Goal: Task Accomplishment & Management: Use online tool/utility

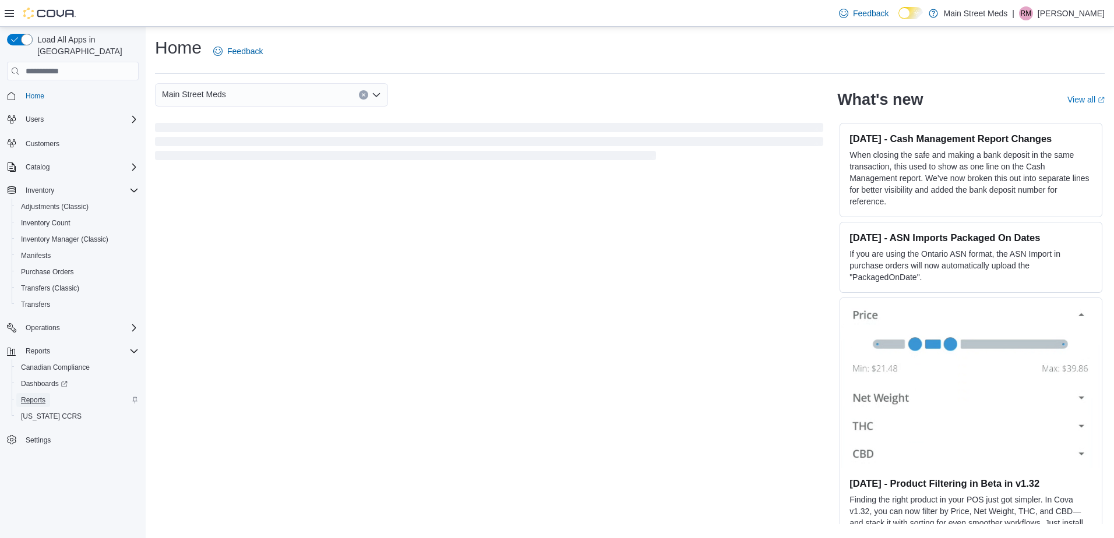
click at [37, 395] on span "Reports" at bounding box center [33, 399] width 24 height 9
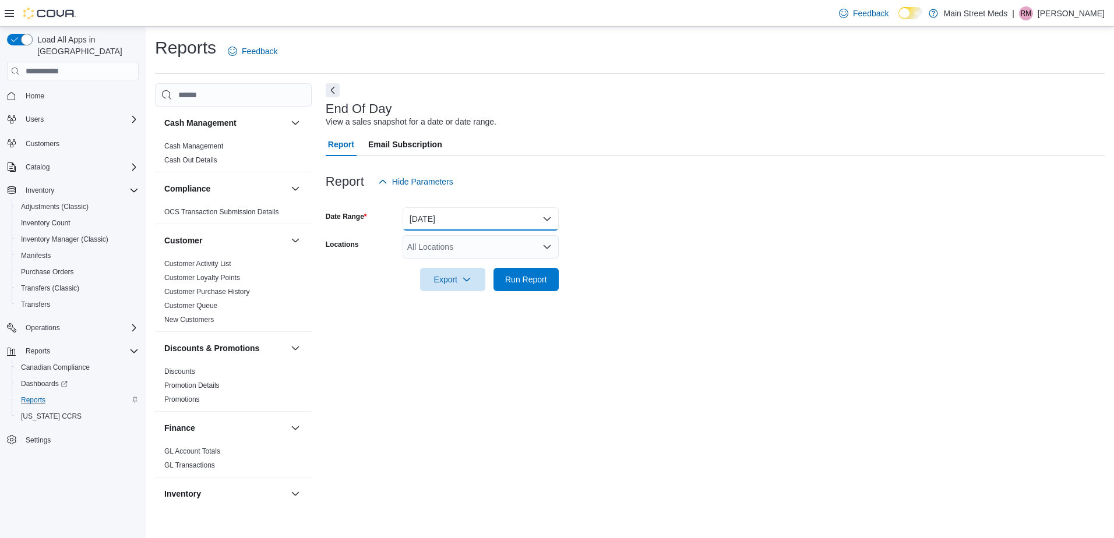
click at [535, 218] on button "Today" at bounding box center [480, 218] width 156 height 23
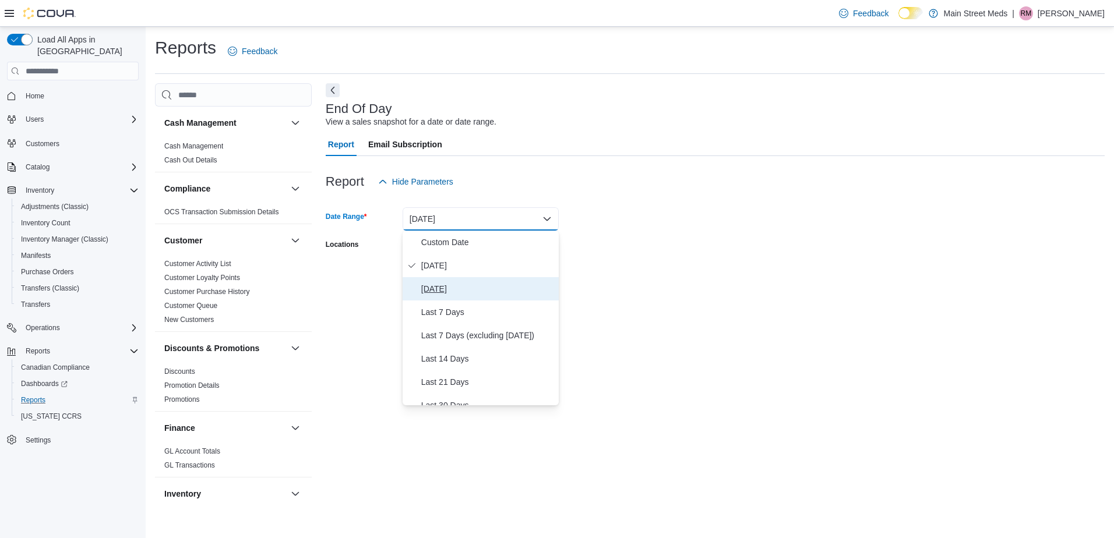
click at [468, 285] on span "Yesterday" at bounding box center [487, 289] width 133 height 14
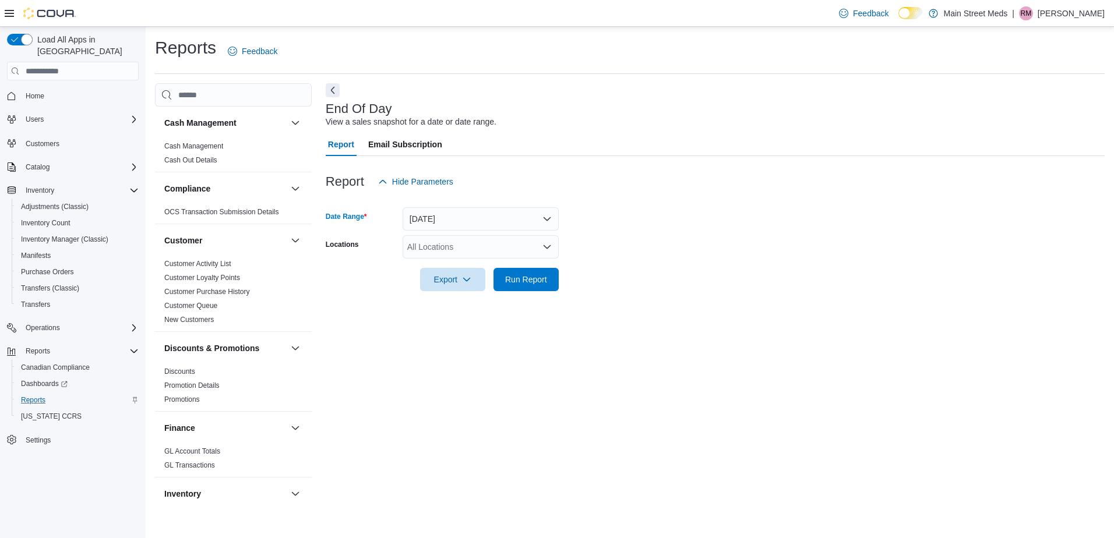
click at [461, 244] on div "All Locations" at bounding box center [480, 246] width 156 height 23
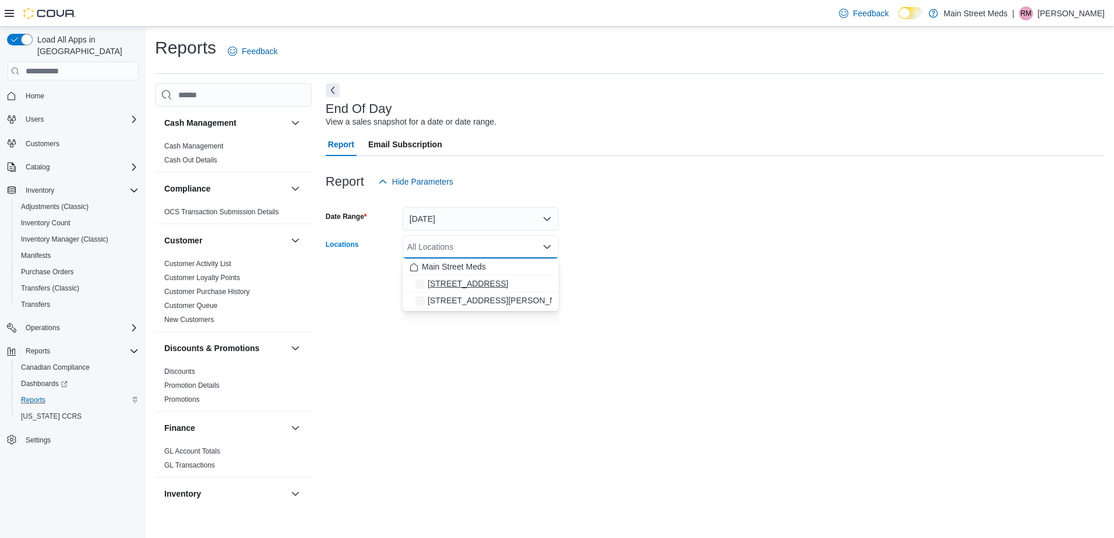
click at [461, 285] on span "310 West Main Street" at bounding box center [467, 284] width 80 height 12
click at [487, 343] on div "End Of Day View a sales snapshot for a date or date range. Report Email Subscri…" at bounding box center [715, 296] width 779 height 427
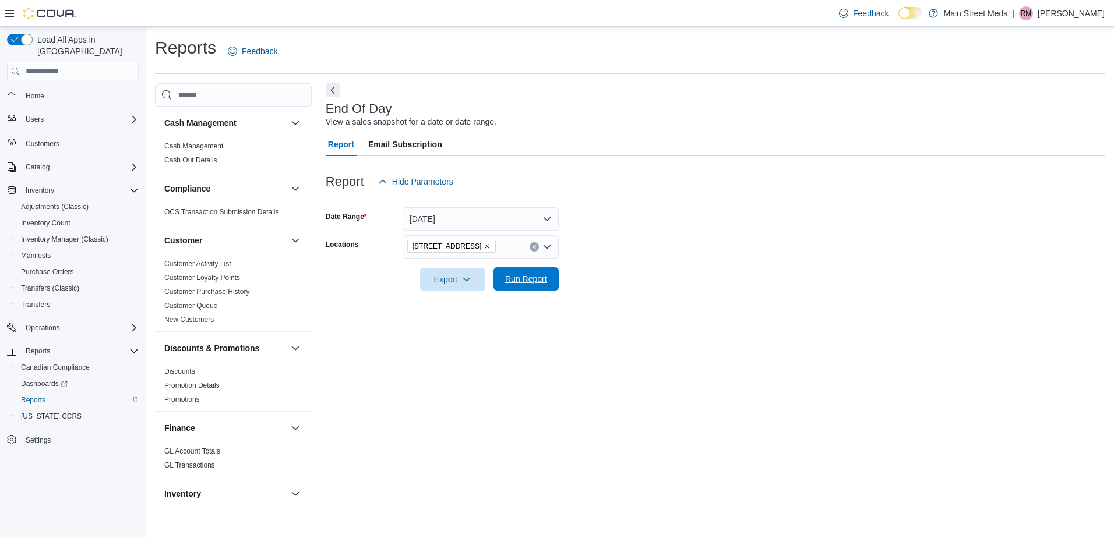
click at [535, 285] on span "Run Report" at bounding box center [526, 279] width 42 height 12
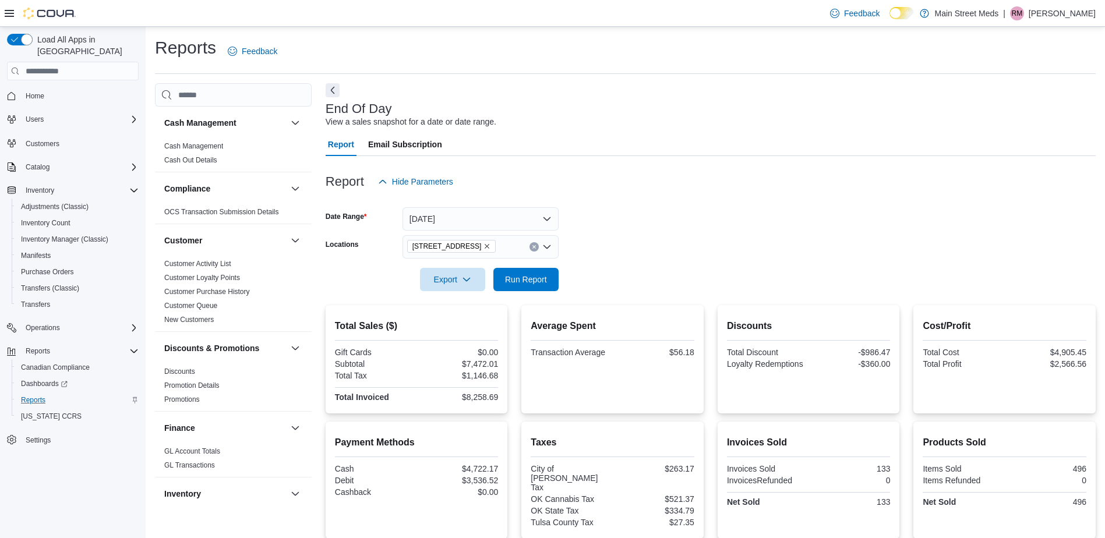
click at [486, 249] on icon "Remove 310 West Main Street from selection in this group" at bounding box center [486, 246] width 7 height 7
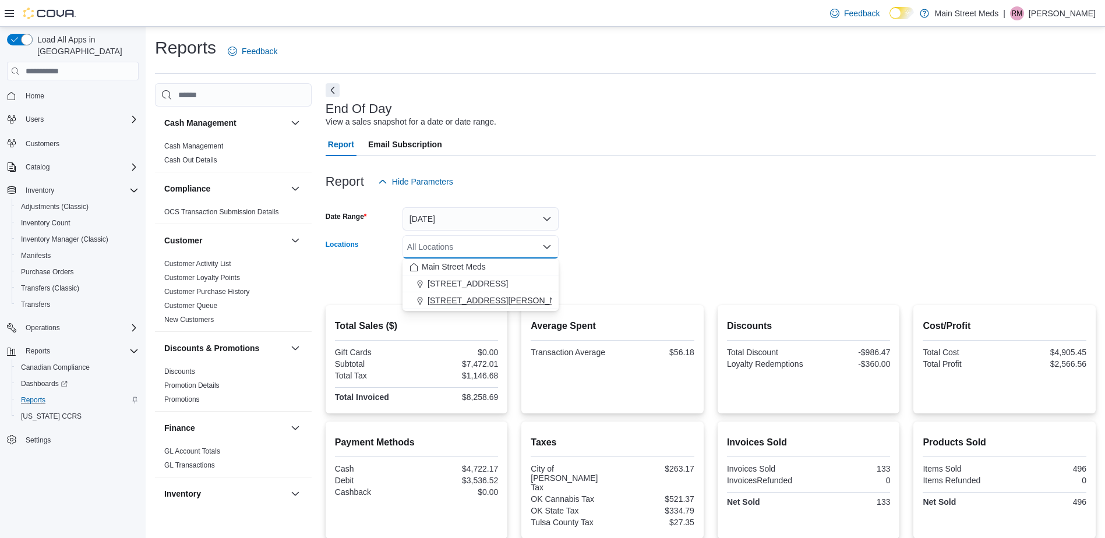
click at [468, 301] on span "4555 S Mingo Rd" at bounding box center [501, 301] width 148 height 12
click at [626, 247] on form "Date Range Yesterday Locations 4555 S Mingo Rd Combo box. Selected. 4555 S Ming…" at bounding box center [711, 242] width 770 height 98
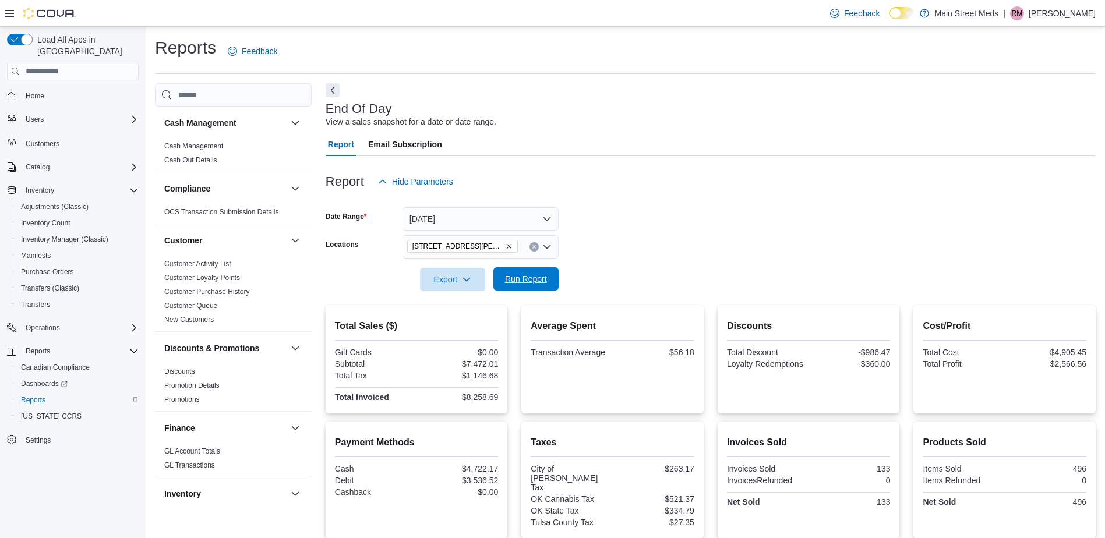
click at [509, 282] on span "Run Report" at bounding box center [526, 279] width 42 height 12
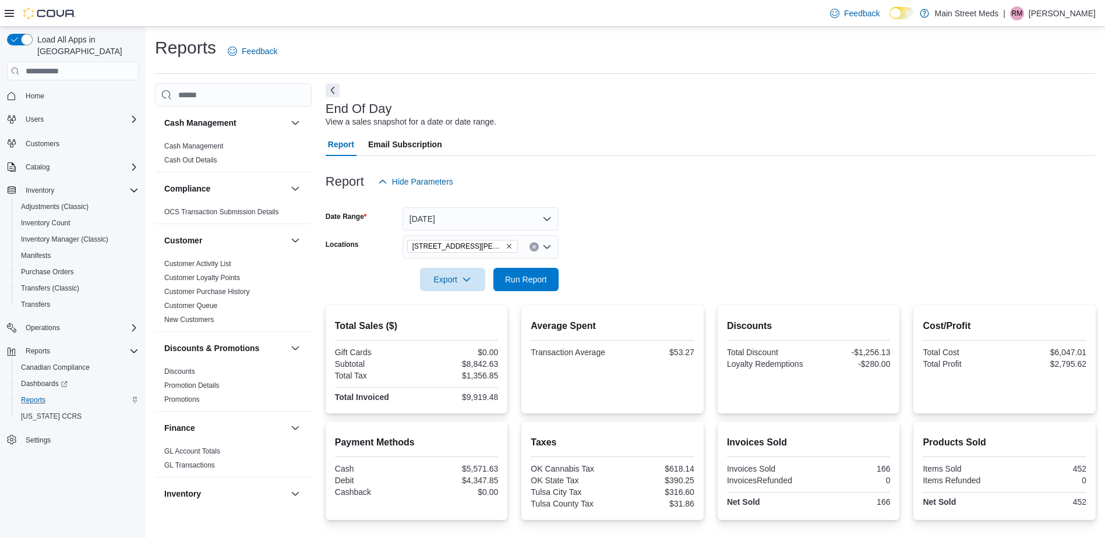
click at [506, 248] on icon "Remove 4555 S Mingo Rd from selection in this group" at bounding box center [509, 246] width 7 height 7
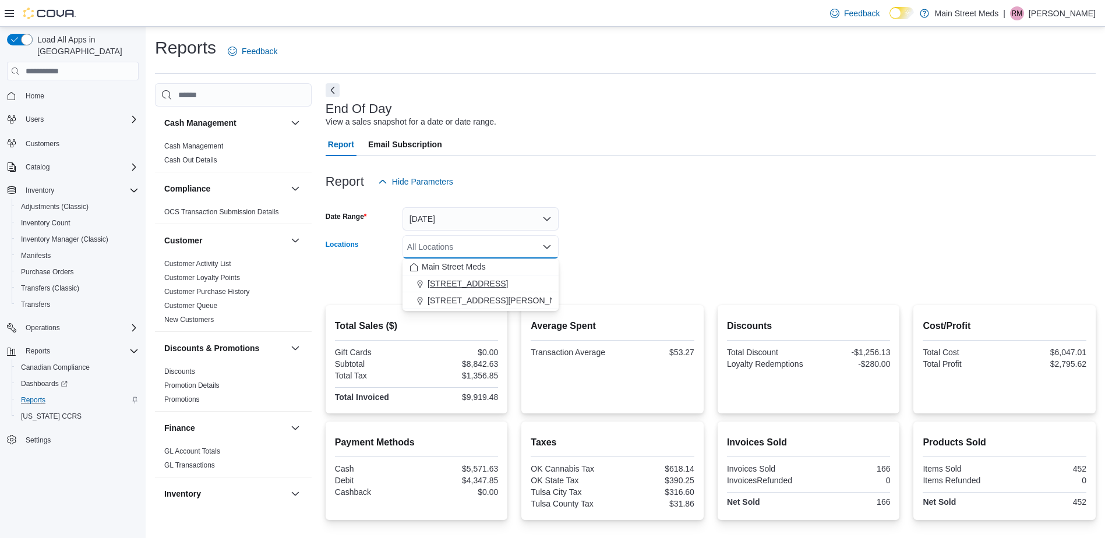
click at [485, 281] on span "310 West Main Street" at bounding box center [467, 284] width 80 height 12
click at [620, 197] on div at bounding box center [711, 200] width 770 height 14
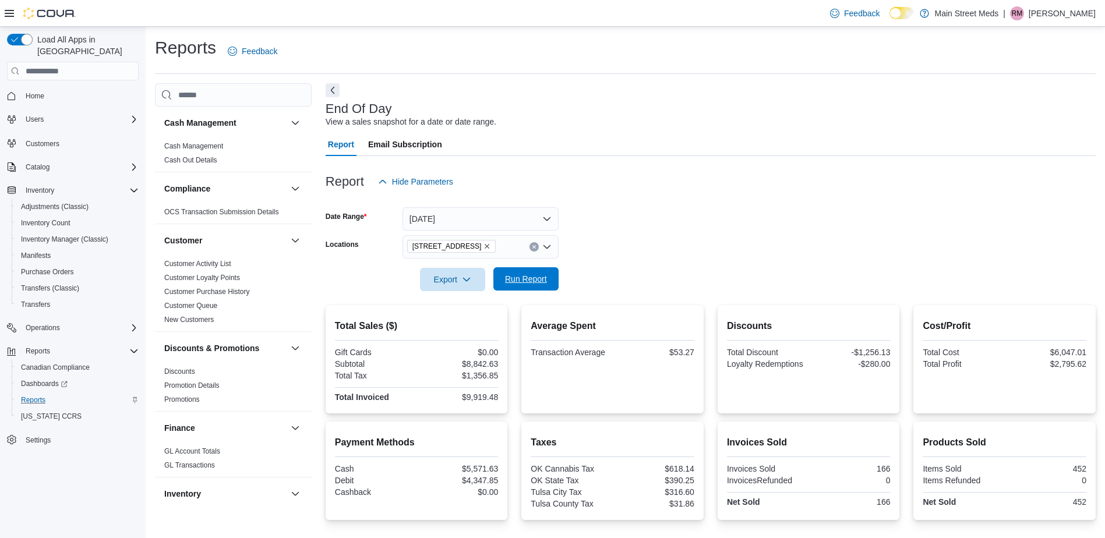
click at [532, 278] on span "Run Report" at bounding box center [526, 279] width 42 height 12
